Goal: Task Accomplishment & Management: Complete application form

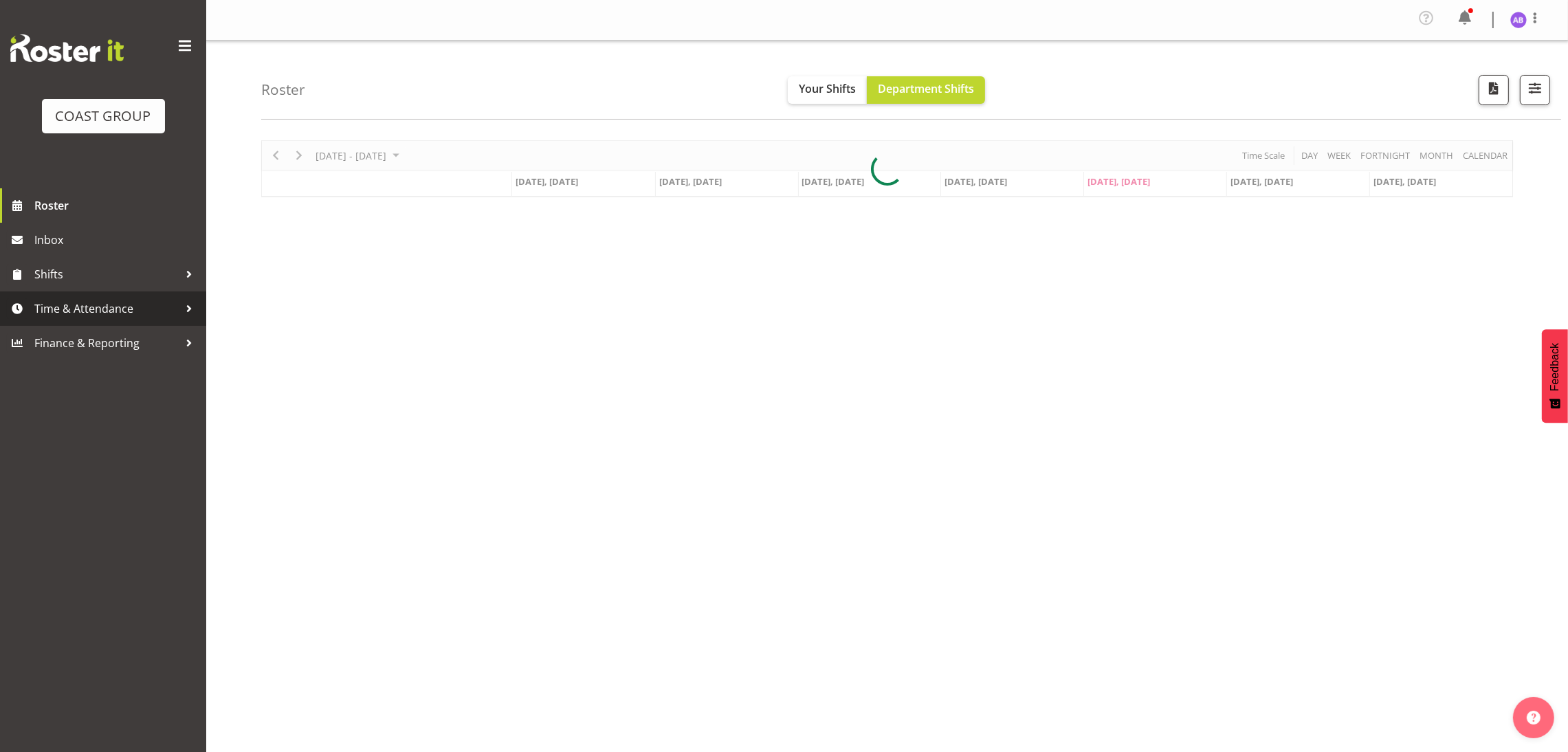
click at [34, 307] on span "Time & Attendance" at bounding box center [106, 308] width 144 height 20
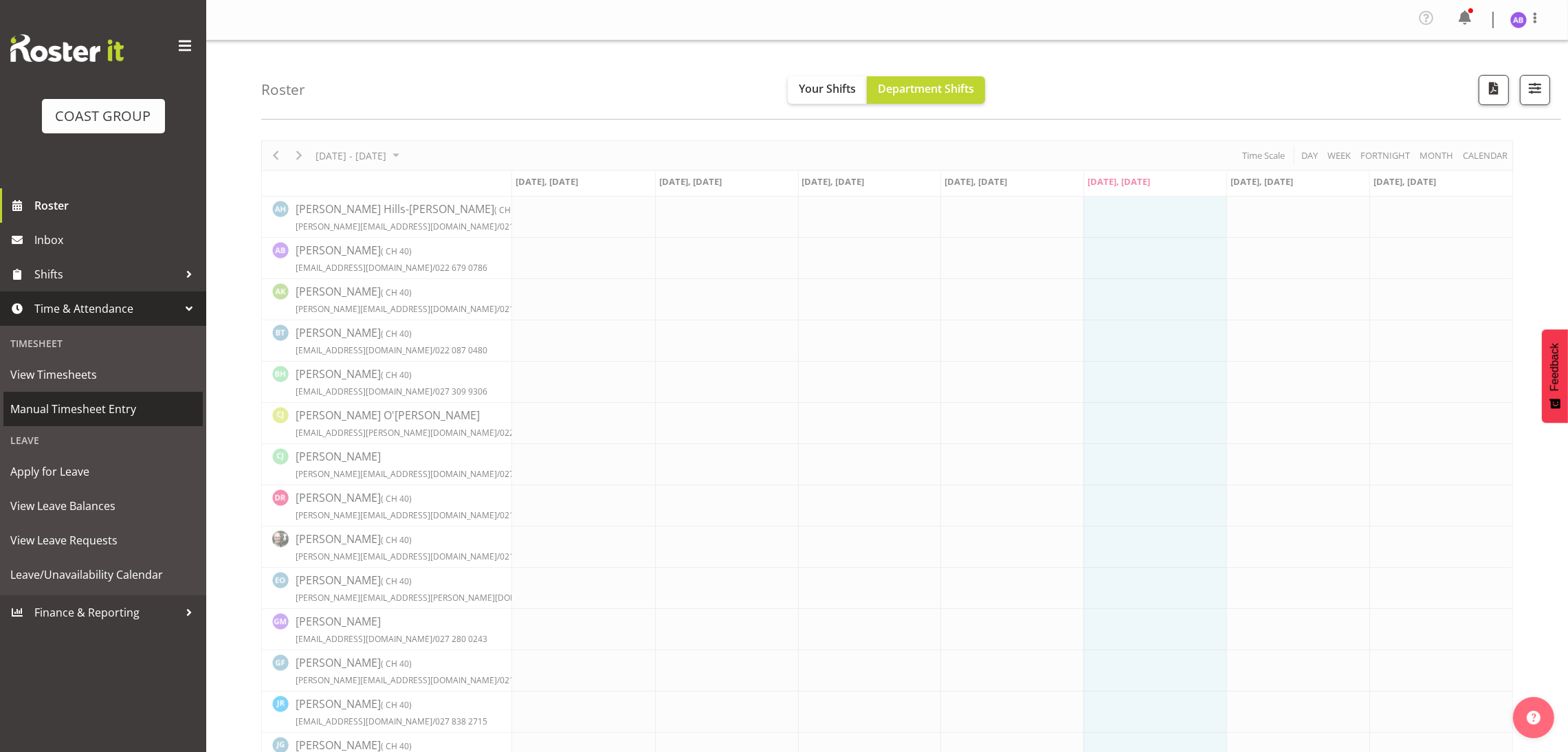
click at [65, 400] on span "Manual Timesheet Entry" at bounding box center [103, 409] width 185 height 20
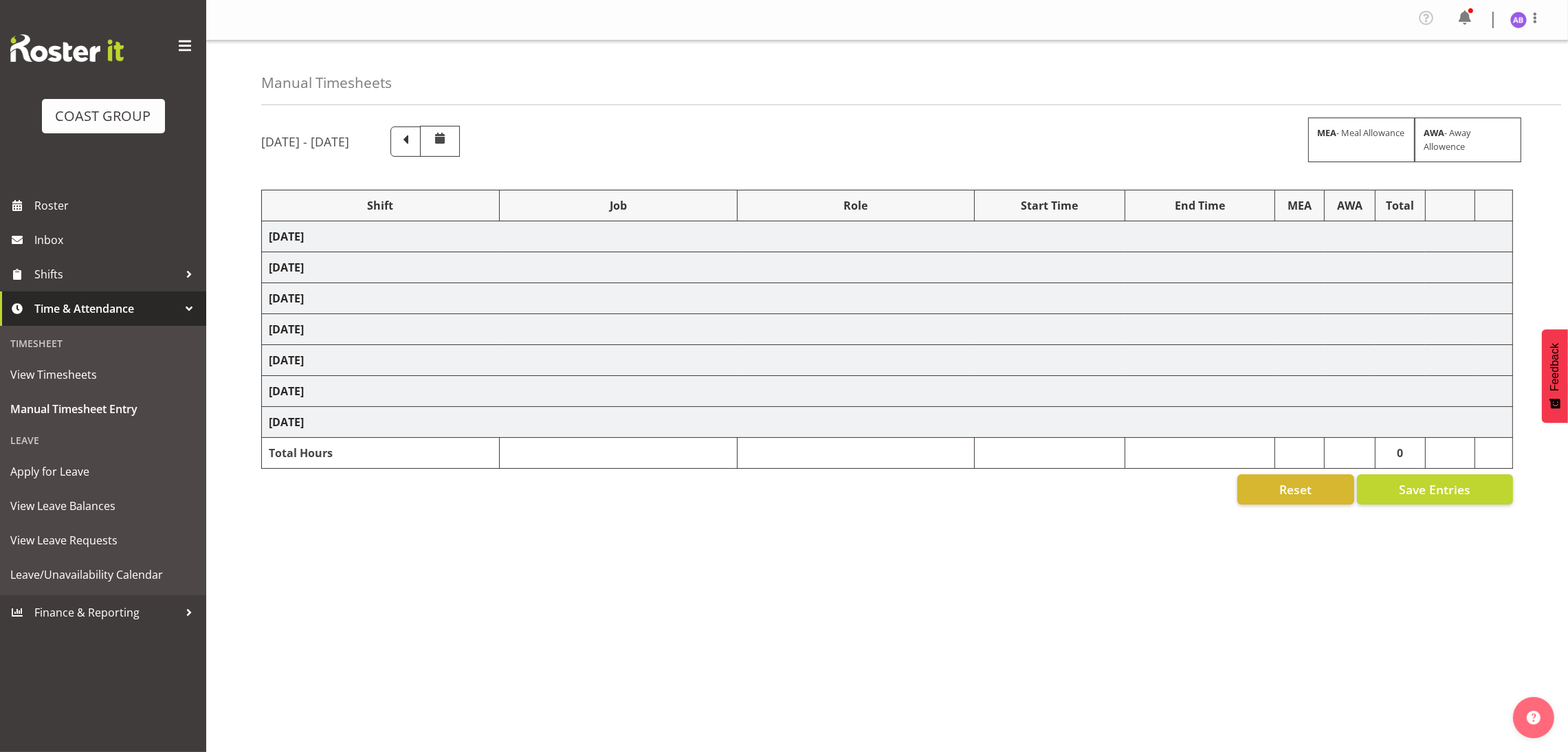
select select "624"
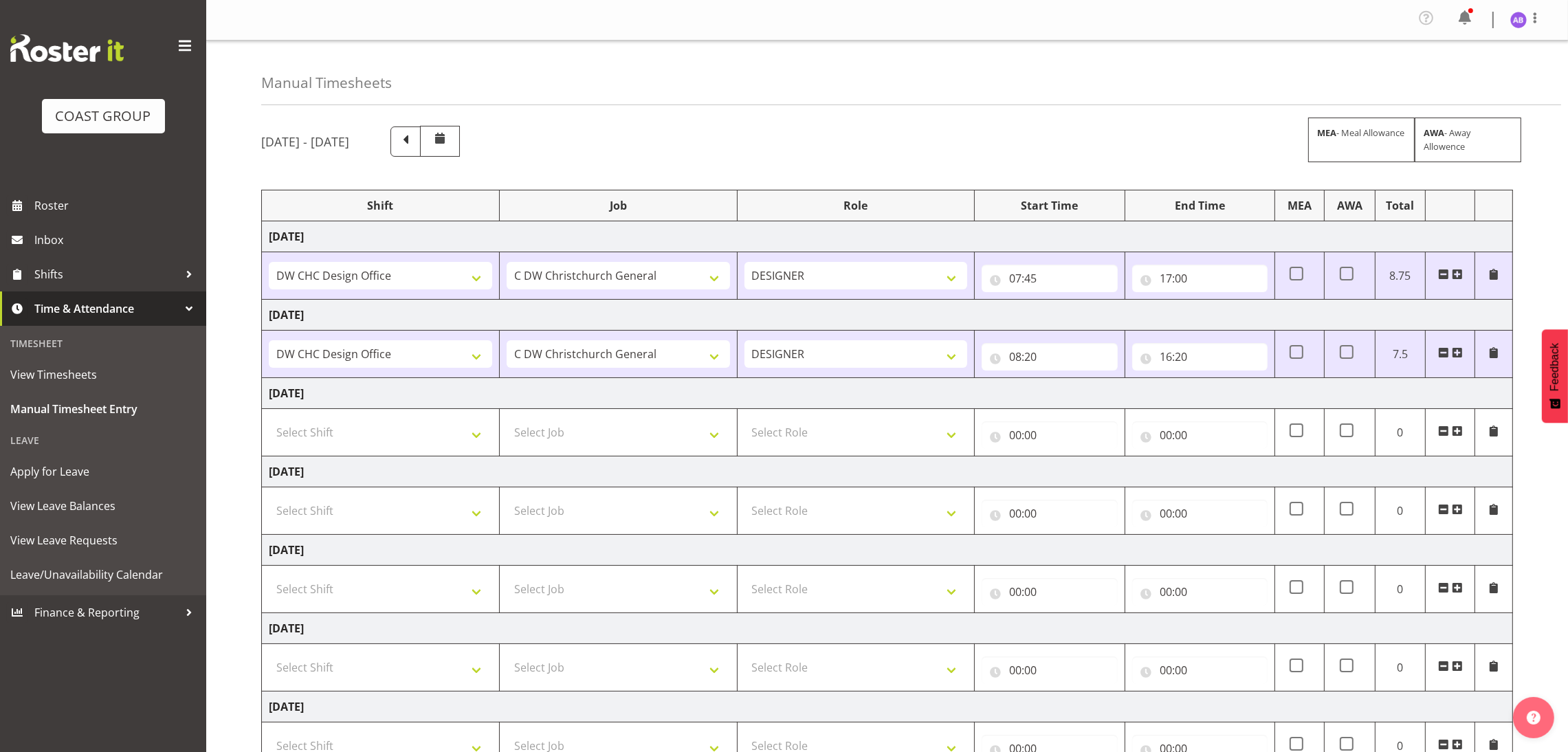
click at [372, 414] on td "Select Shift DW CHC Design Office DW CHC General Work Aug DW CHC General Work D…" at bounding box center [381, 433] width 238 height 48
click at [366, 433] on select "Select Shift DW CHC Design Office DW CHC General Work Aug DW CHC General Work D…" at bounding box center [380, 432] width 224 height 27
select select "1512"
click at [269, 421] on select "Select Shift DW CHC Design Office DW CHC General Work Aug DW CHC General Work D…" at bounding box center [380, 432] width 224 height 27
click at [562, 429] on select "Select Job 1 Carlton Events 1 [PERSON_NAME][GEOGRAPHIC_DATA] 1 [PERSON_NAME][GE…" at bounding box center [618, 432] width 224 height 27
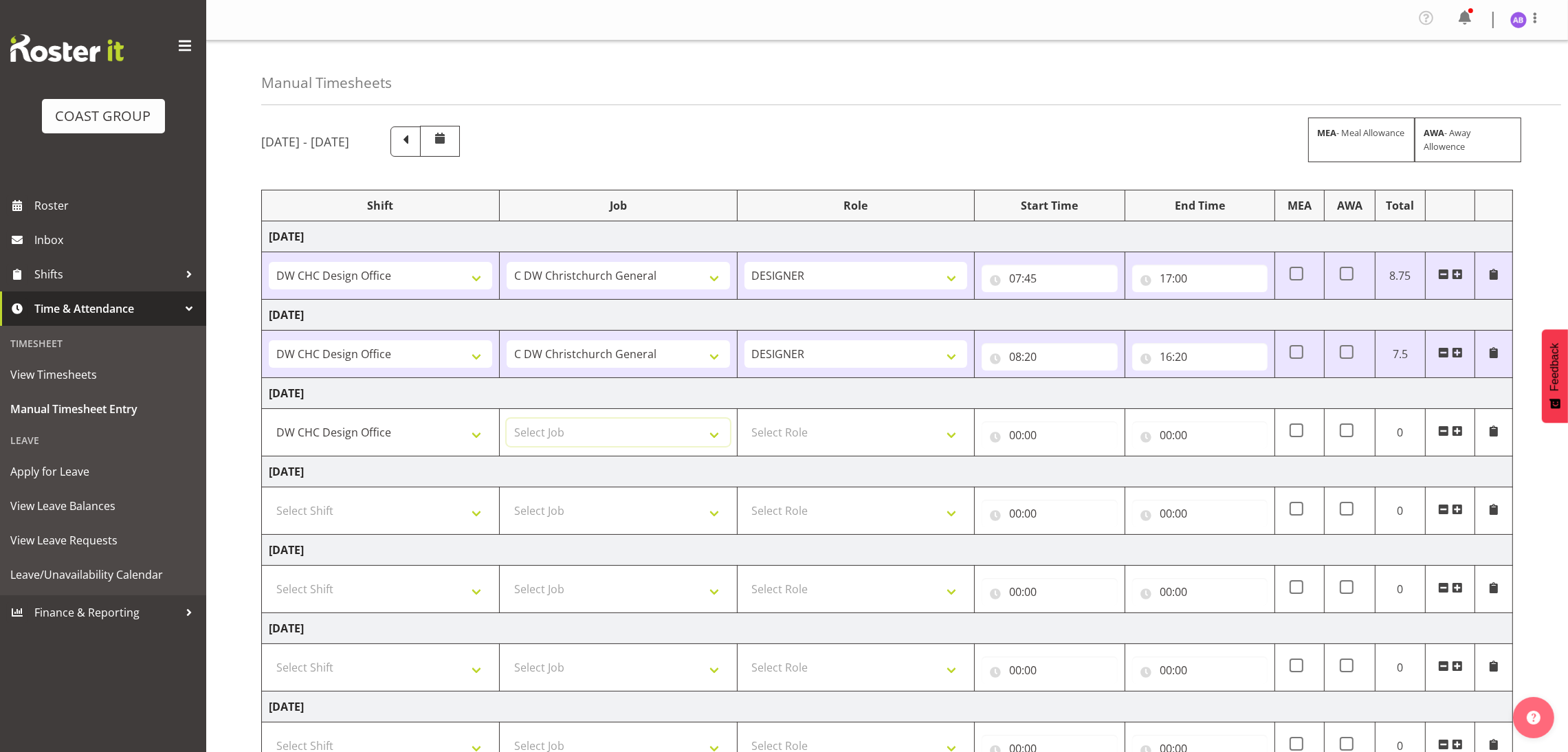
select select "624"
click at [791, 461] on td "[DATE]" at bounding box center [887, 472] width 1251 height 31
click at [806, 441] on select "Select Role DESIGNER Designer" at bounding box center [856, 432] width 224 height 27
select select "215"
click at [744, 421] on select "Select Role DESIGNER Designer" at bounding box center [856, 432] width 224 height 27
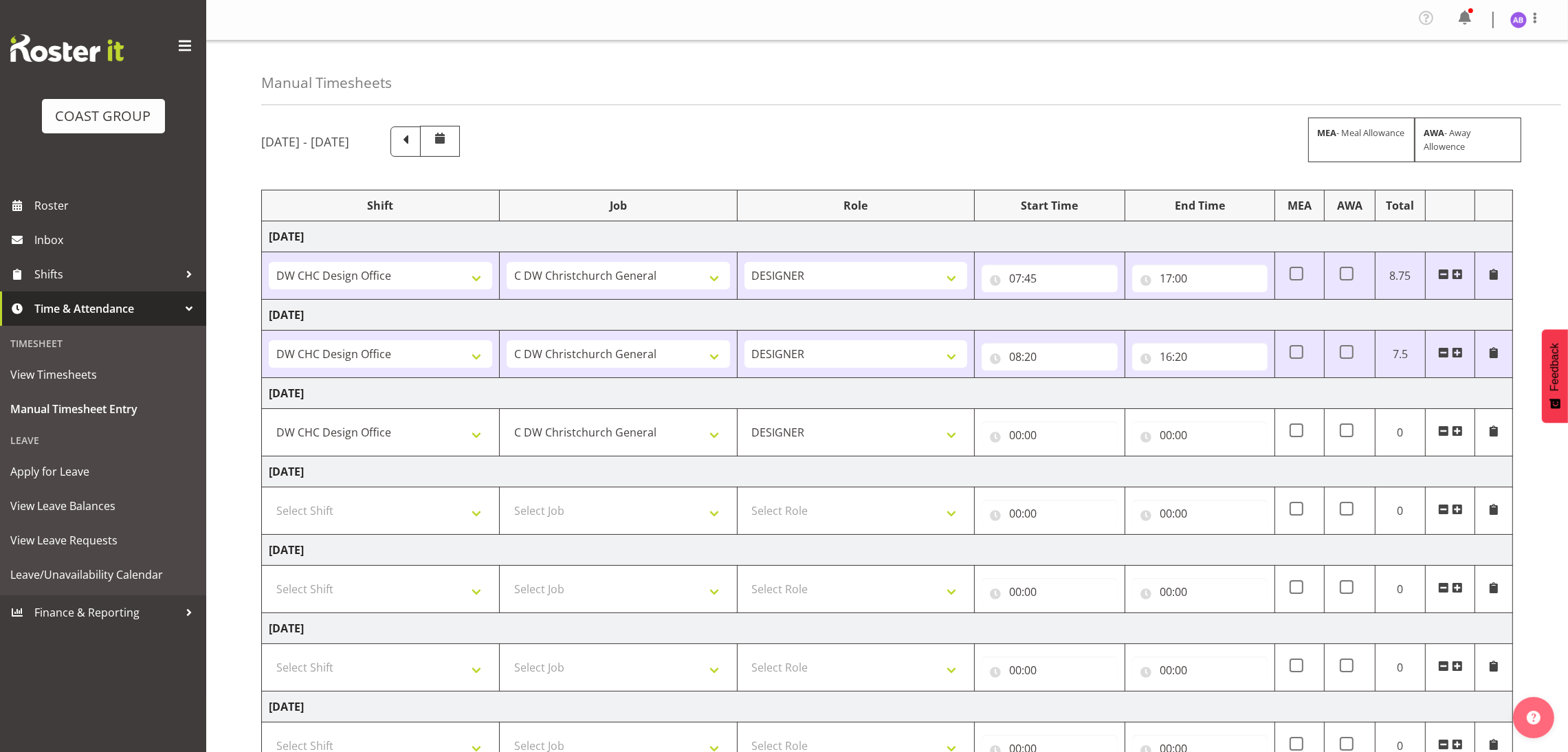
click at [1021, 454] on td "00:00 00 01 02 03 04 05 06 07 08 09 10 11 12 13 14 15 16 17 18 19 20 21 22 23 :…" at bounding box center [1050, 433] width 150 height 48
click at [1030, 443] on input "00:00" at bounding box center [1049, 435] width 135 height 27
click at [1070, 471] on select "00 01 02 03 04 05 06 07 08 09 10 11 12 13 14 15 16 17 18 19 20 21 22 23" at bounding box center [1075, 471] width 31 height 27
select select "8"
click at [1060, 460] on select "00 01 02 03 04 05 06 07 08 09 10 11 12 13 14 15 16 17 18 19 20 21 22 23" at bounding box center [1075, 471] width 31 height 27
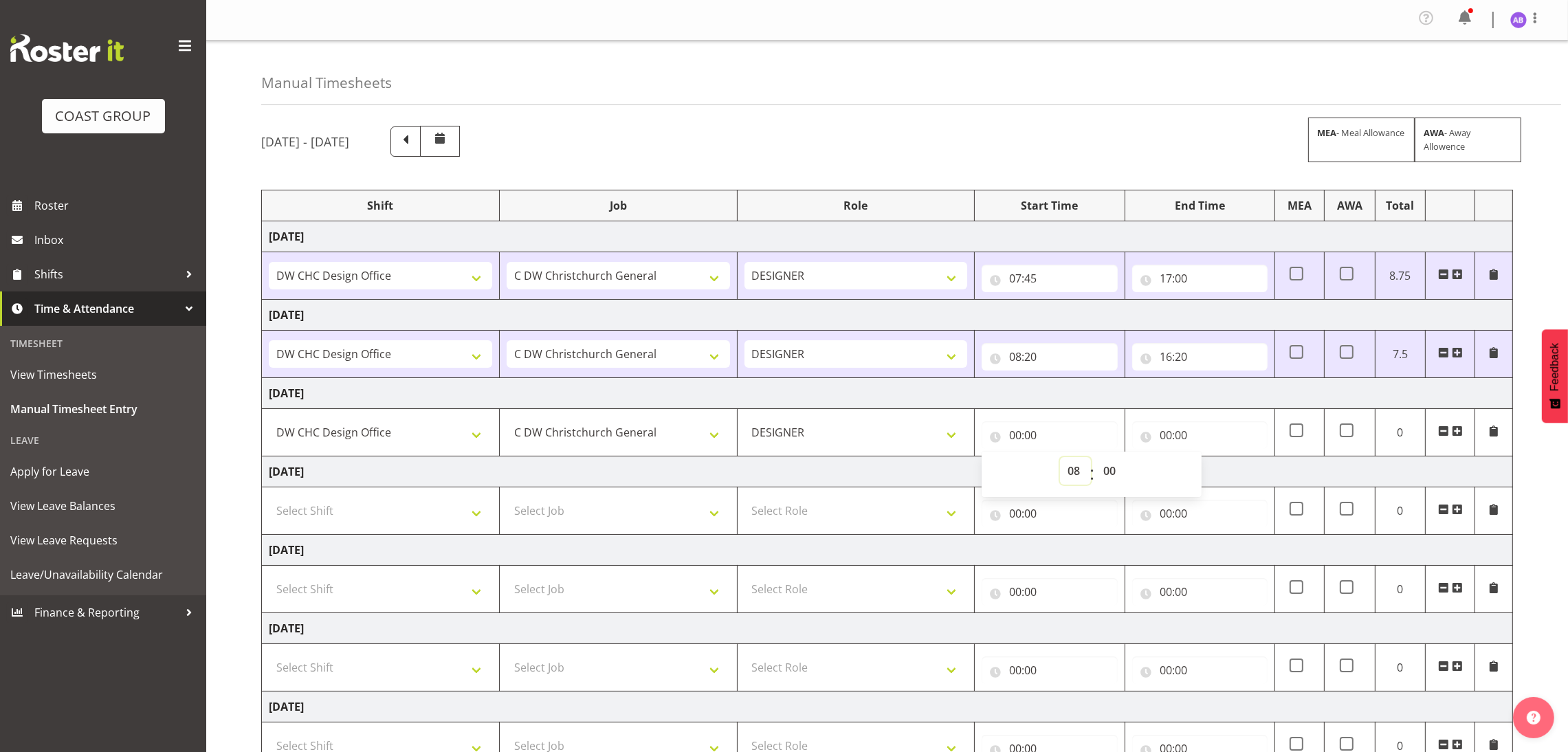
type input "08:00"
click at [1179, 421] on div "00:00 00 01 02 03 04 05 06 07 08 09 10 11 12 13 14 15 16 17 18 19 20 21 22 23 :…" at bounding box center [1199, 432] width 135 height 33
drag, startPoint x: 1194, startPoint y: 443, endPoint x: 1178, endPoint y: 443, distance: 16.0
click at [1193, 443] on input "00:00" at bounding box center [1199, 435] width 135 height 27
click at [1221, 472] on select "00 01 02 03 04 05 06 07 08 09 10 11 12 13 14 15 16 17 18 19 20 21 22 23" at bounding box center [1226, 471] width 31 height 27
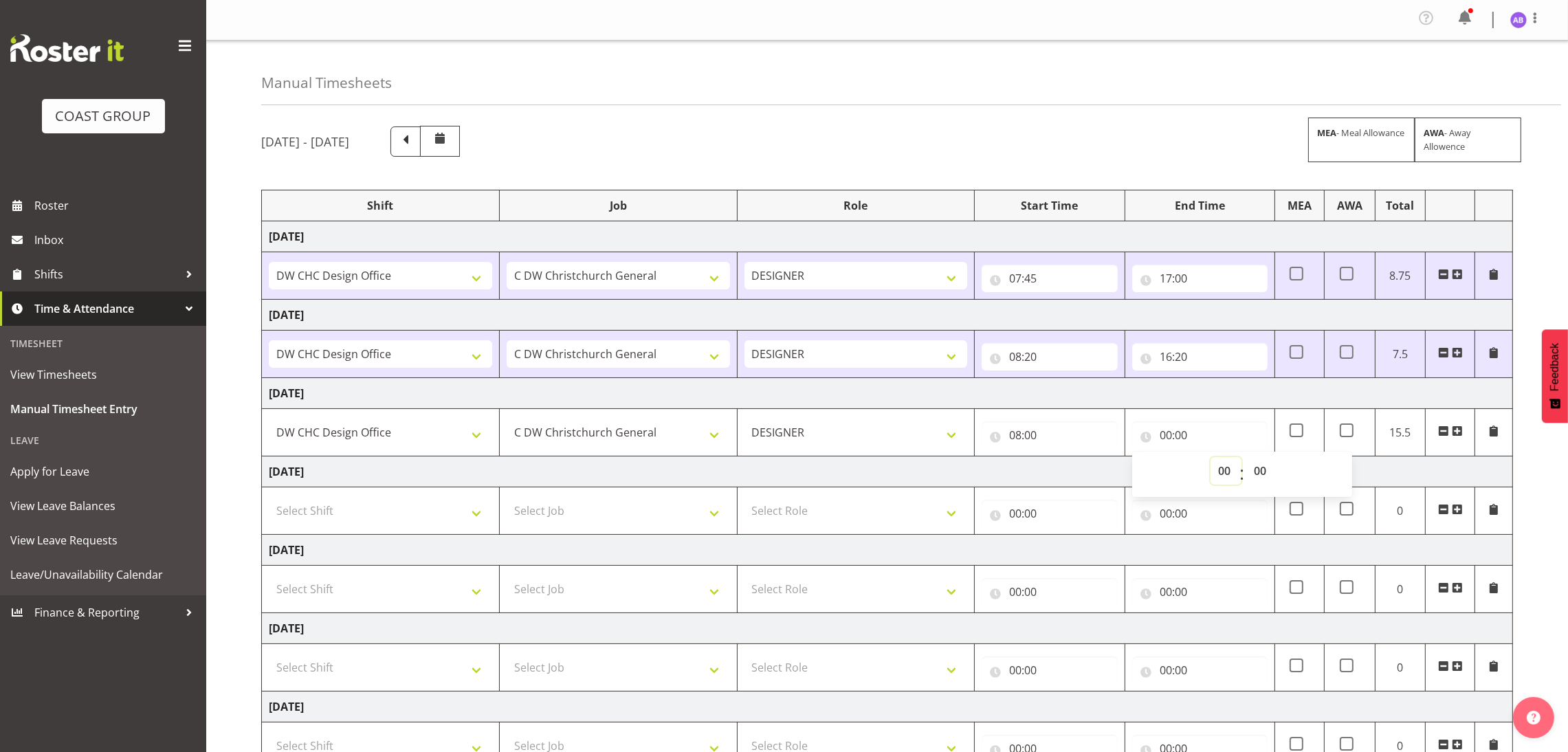
select select "16"
click at [1210, 460] on select "00 01 02 03 04 05 06 07 08 09 10 11 12 13 14 15 16 17 18 19 20 21 22 23" at bounding box center [1226, 471] width 31 height 27
type input "16:00"
click at [1255, 466] on select "00 01 02 03 04 05 06 07 08 09 10 11 12 13 14 15 16 17 18 19 20 21 22 23 24 25 2…" at bounding box center [1261, 471] width 31 height 27
select select "30"
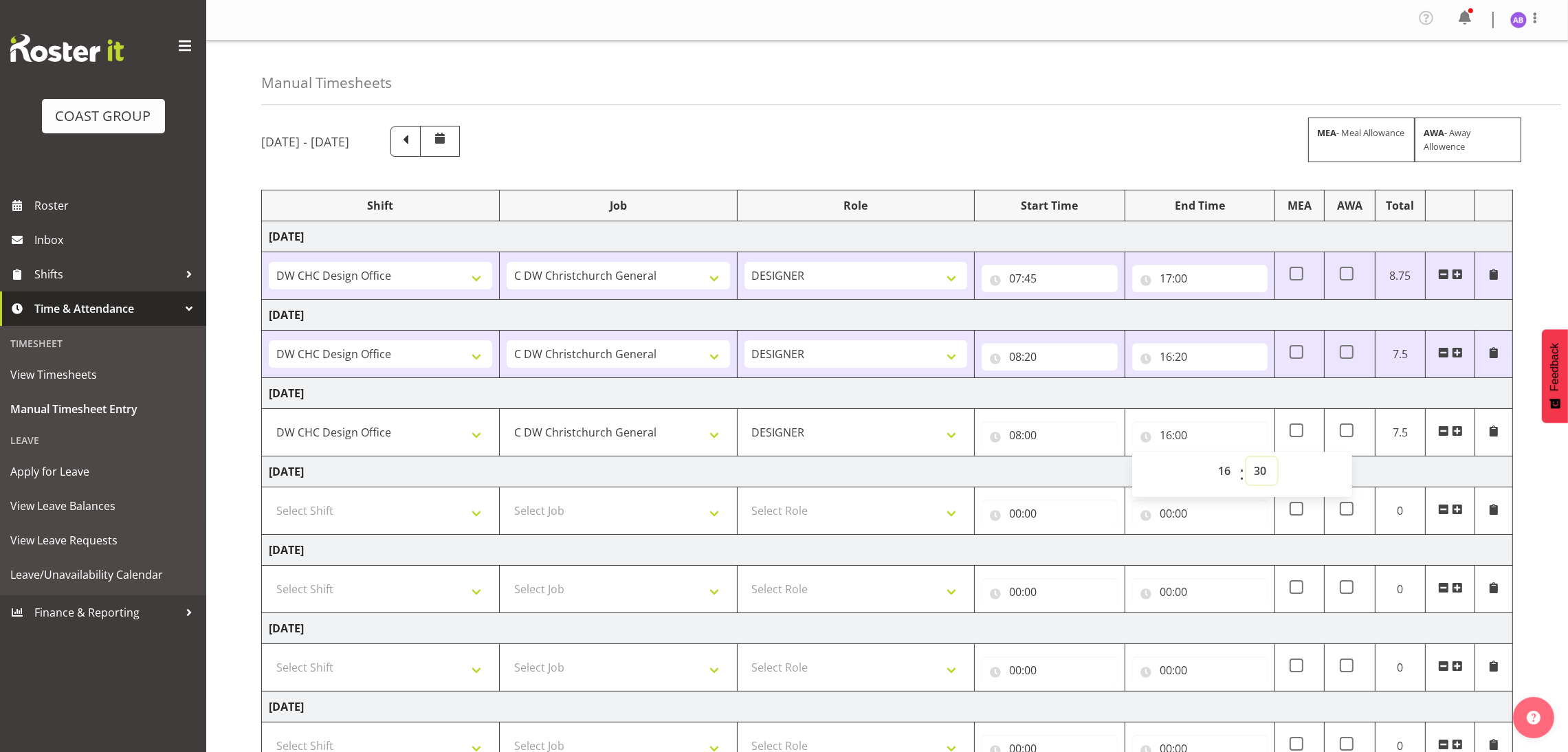
click at [1246, 460] on select "00 01 02 03 04 05 06 07 08 09 10 11 12 13 14 15 16 17 18 19 20 21 22 23 24 25 2…" at bounding box center [1261, 471] width 31 height 27
type input "16:30"
click at [1265, 466] on select "00 01 02 03 04 05 06 07 08 09 10 11 12 13 14 15 16 17 18 19 20 21 22 23 24 25 2…" at bounding box center [1261, 471] width 31 height 27
select select "0"
click at [1246, 460] on select "00 01 02 03 04 05 06 07 08 09 10 11 12 13 14 15 16 17 18 19 20 21 22 23 24 25 2…" at bounding box center [1261, 471] width 31 height 27
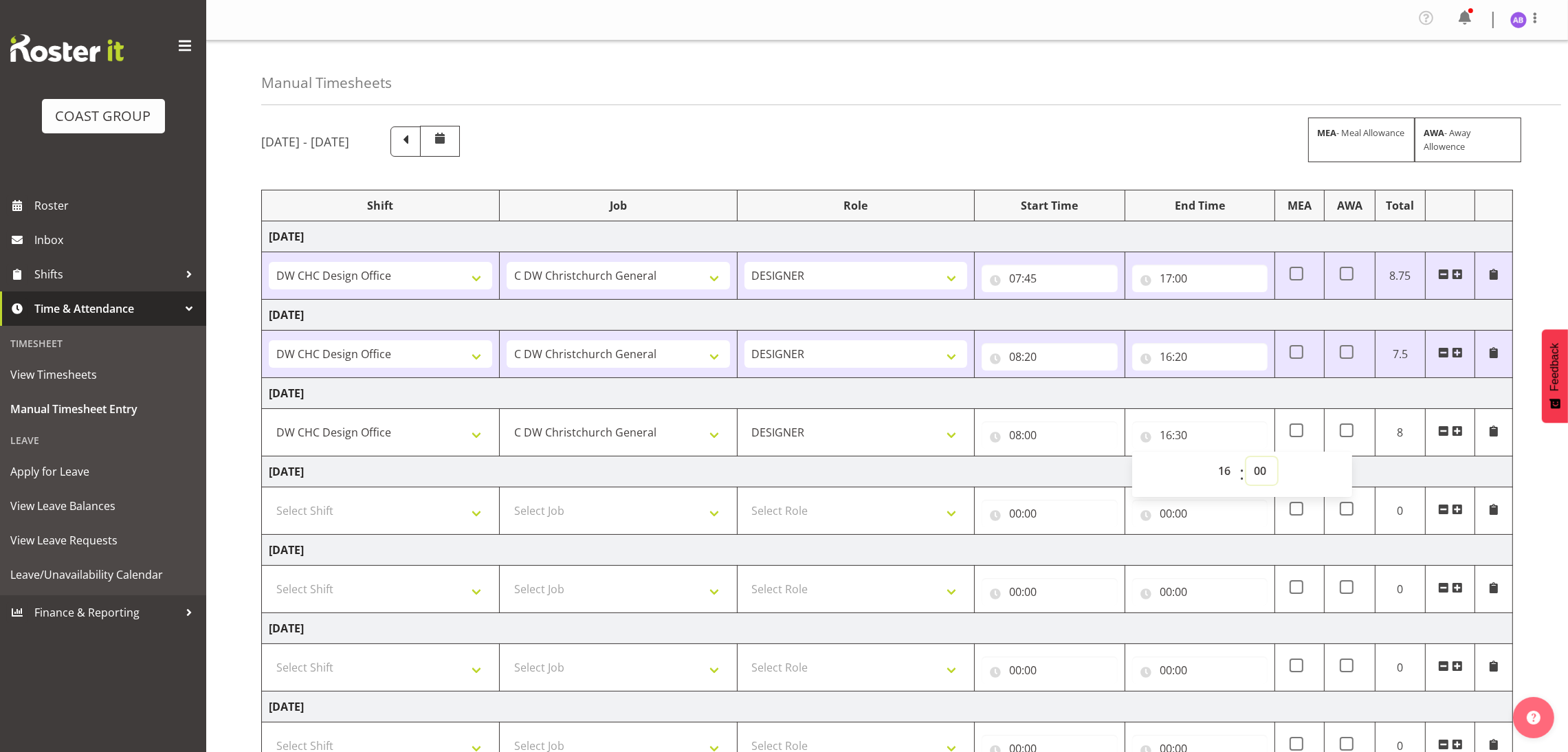
type input "16:00"
click at [1248, 418] on div "16:00 00 01 02 03 04 05 06 07 08 09 10 11 12 13 14 15 16 17 18 19 20 21 22 23 :…" at bounding box center [1199, 432] width 135 height 33
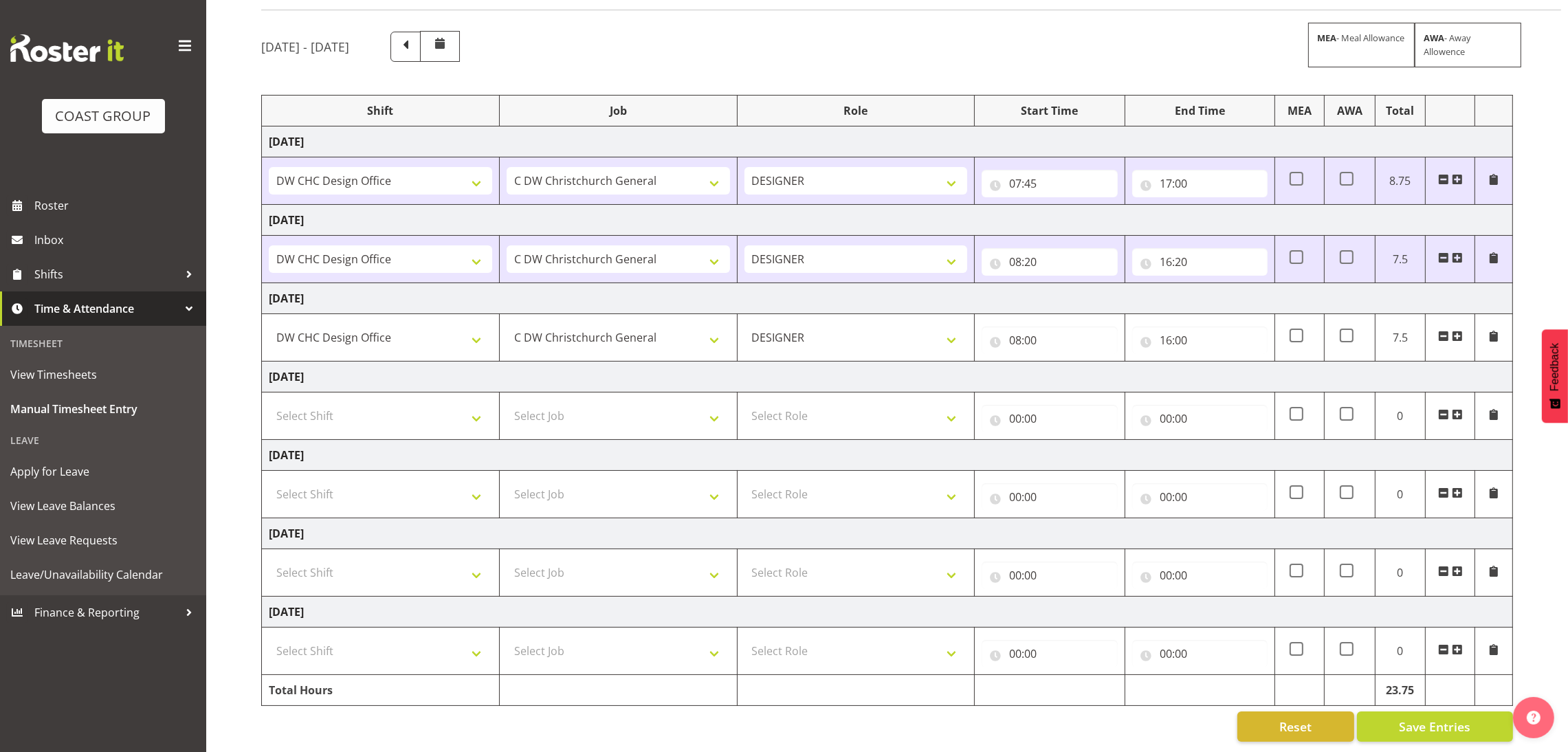
scroll to position [114, 0]
click at [1460, 717] on span "Save Entries" at bounding box center [1435, 726] width 71 height 18
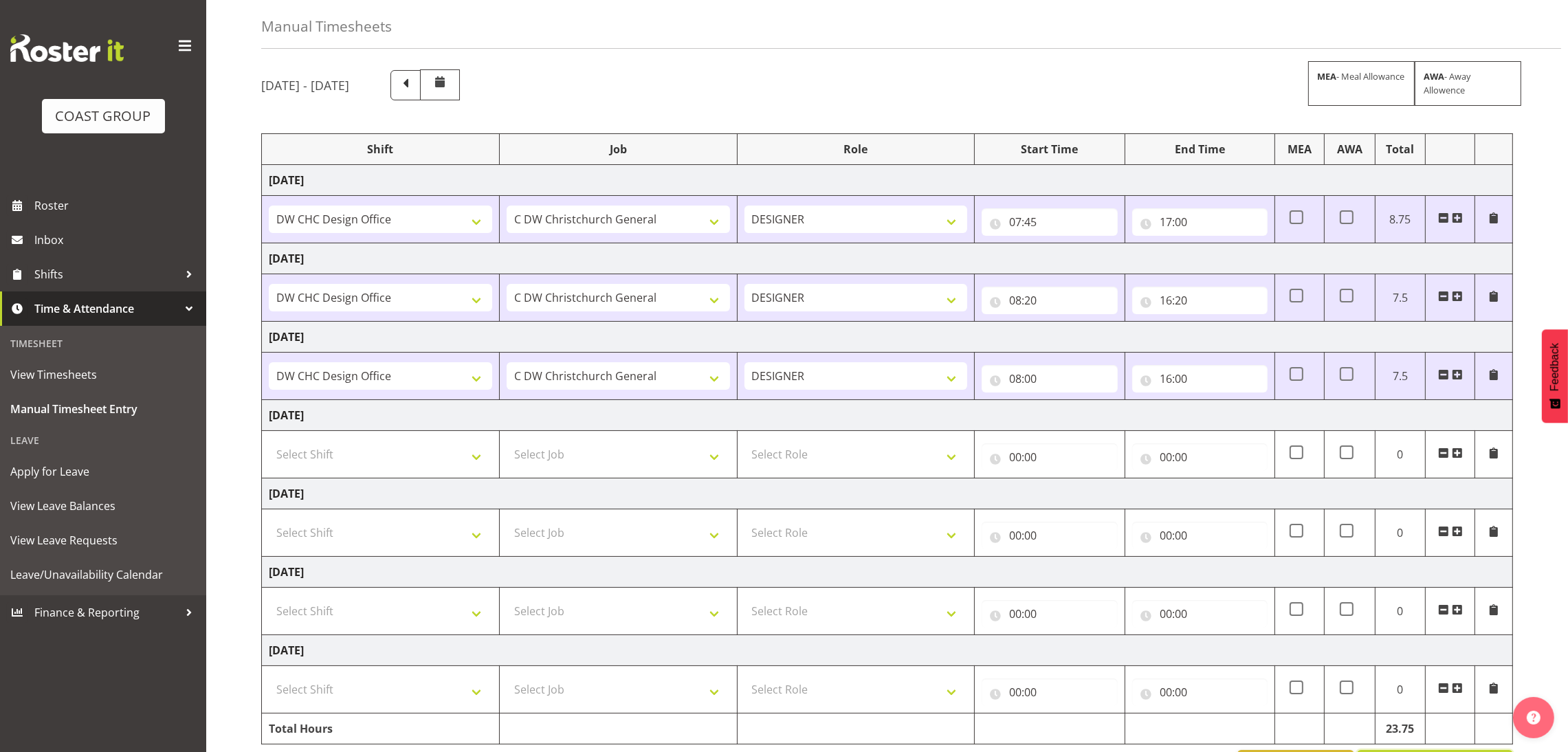
scroll to position [0, 0]
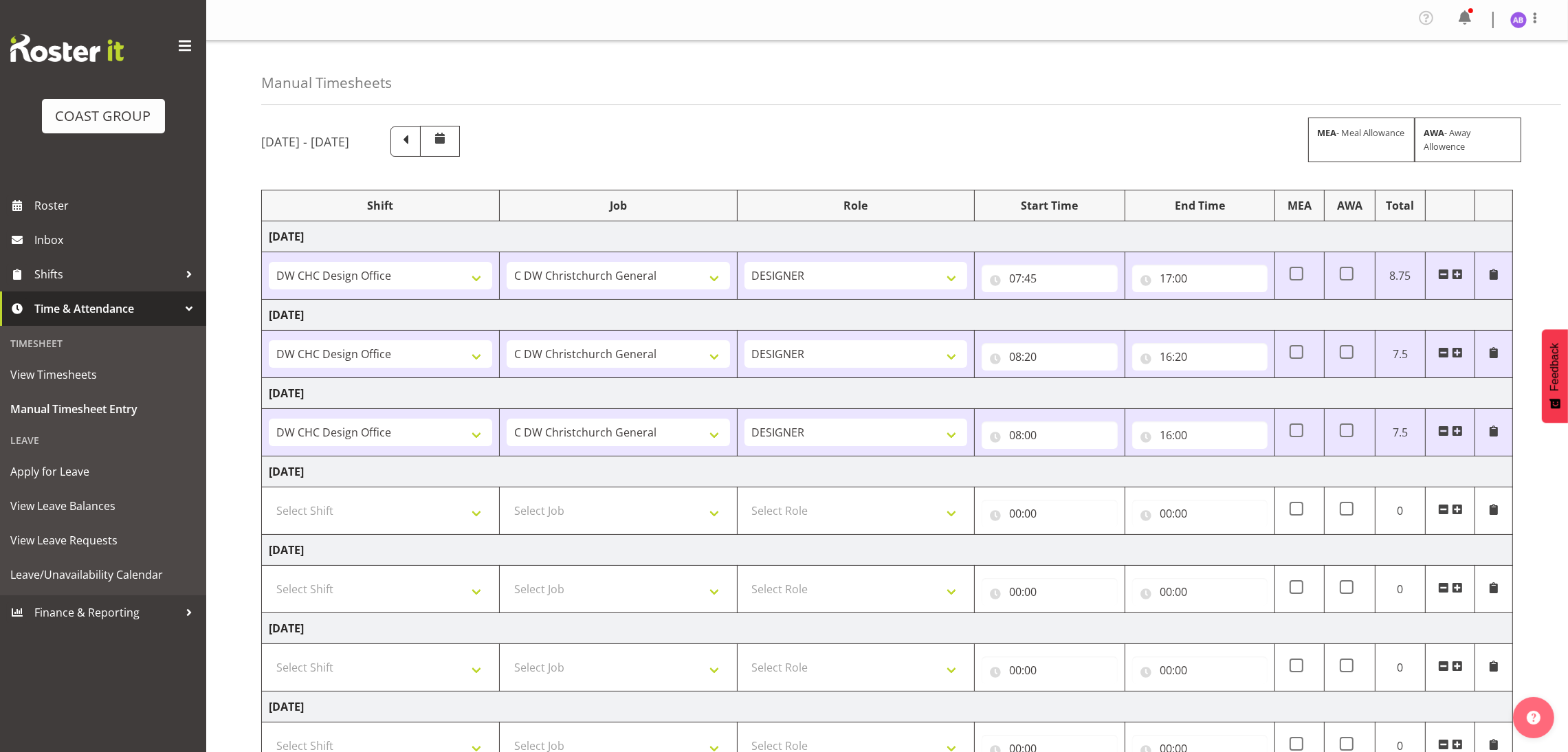
click at [1188, 421] on div "16:00 00 01 02 03 04 05 06 07 08 09 10 11 12 13 14 15 16 17 18 19 20 21 22 23 :…" at bounding box center [1199, 432] width 135 height 33
click at [1531, 8] on div "Profile Log Out" at bounding box center [1484, 20] width 139 height 26
click at [1531, 16] on span at bounding box center [1534, 17] width 16 height 16
click at [1471, 74] on link "Log Out" at bounding box center [1476, 75] width 132 height 25
